Goal: Navigation & Orientation: Find specific page/section

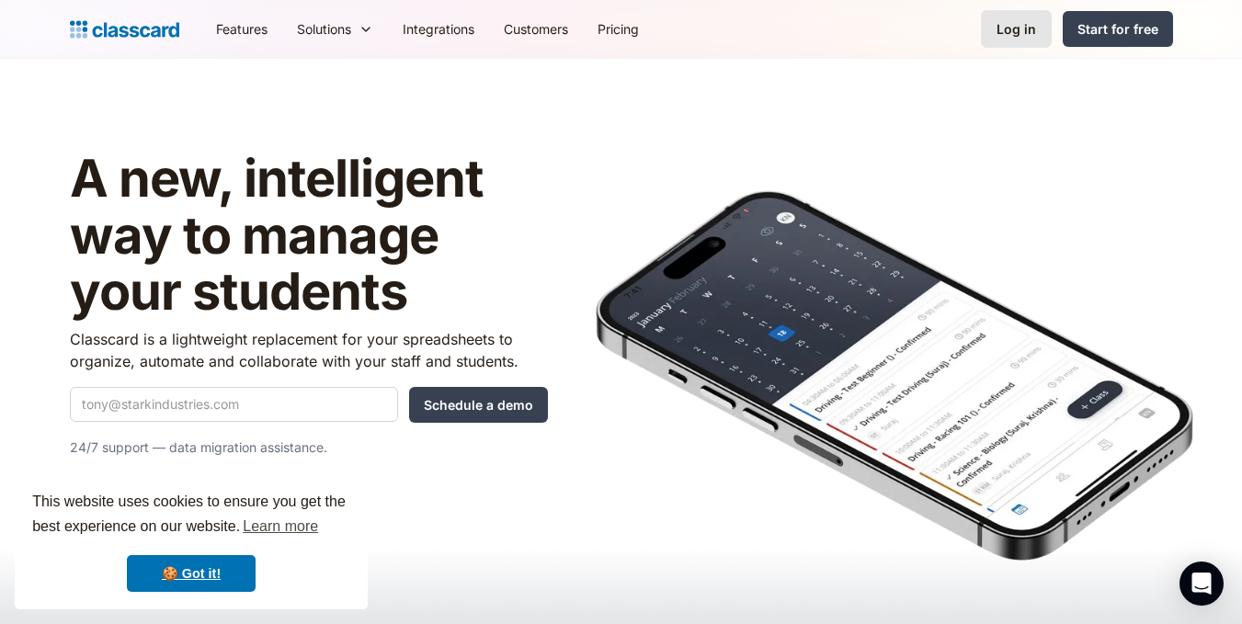
click at [1029, 36] on div "Log in" at bounding box center [1016, 28] width 40 height 19
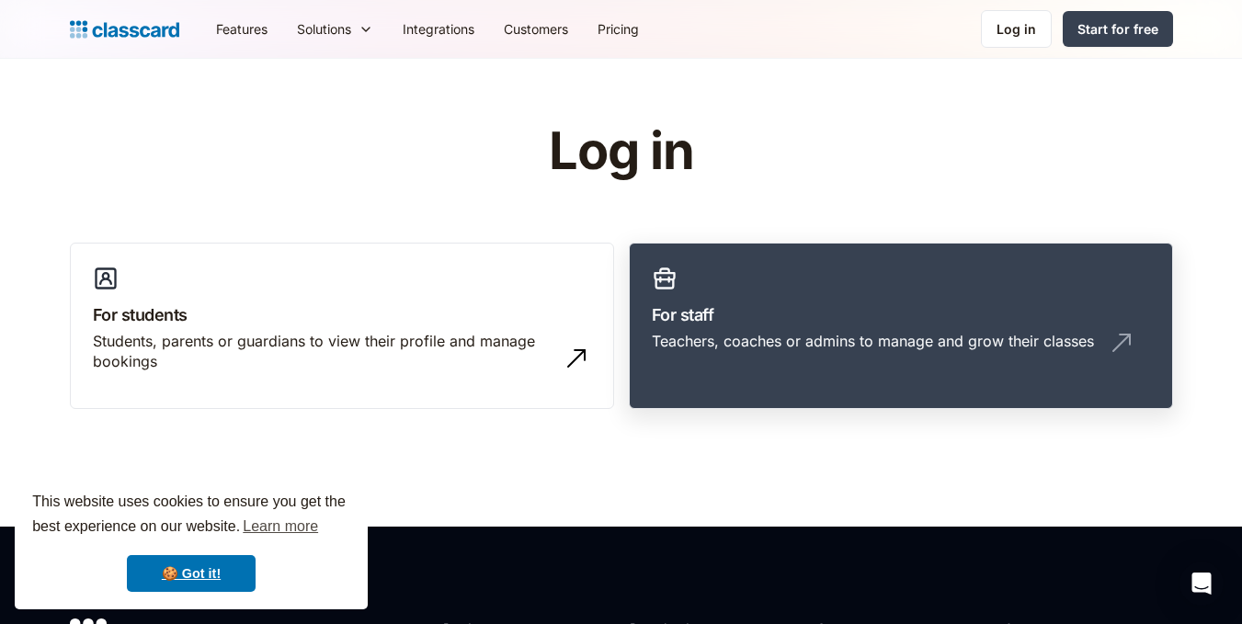
click at [712, 308] on h3 "For staff" at bounding box center [901, 314] width 498 height 25
